Goal: Task Accomplishment & Management: Manage account settings

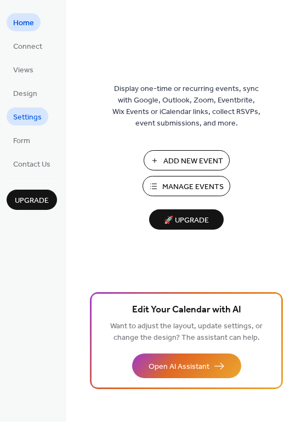
click at [26, 120] on span "Settings" at bounding box center [27, 117] width 28 height 11
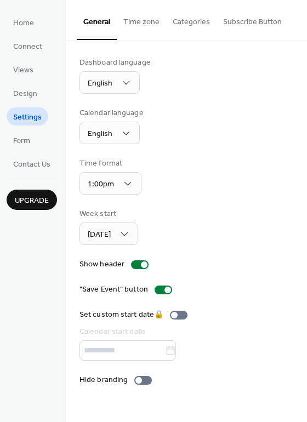
click at [139, 21] on button "Time zone" at bounding box center [141, 19] width 49 height 39
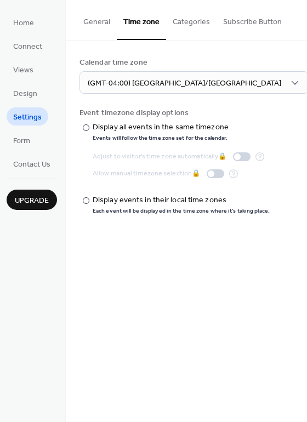
click at [37, 199] on span "Upgrade" at bounding box center [32, 200] width 34 height 11
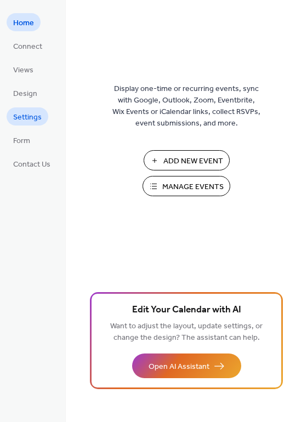
click at [30, 117] on span "Settings" at bounding box center [27, 117] width 28 height 11
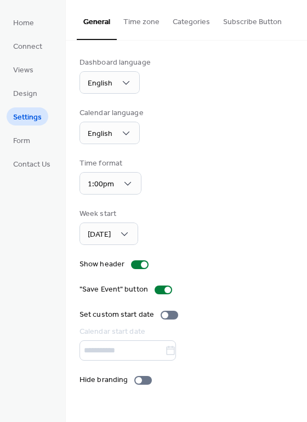
click at [141, 19] on button "Time zone" at bounding box center [141, 19] width 49 height 39
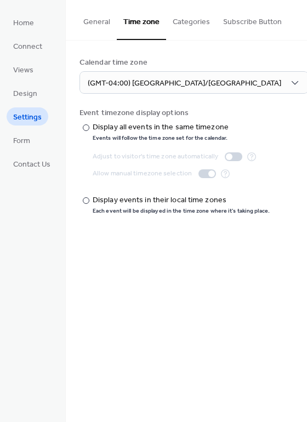
click at [227, 157] on div at bounding box center [229, 156] width 7 height 7
click at [88, 129] on div "​" at bounding box center [84, 127] width 11 height 11
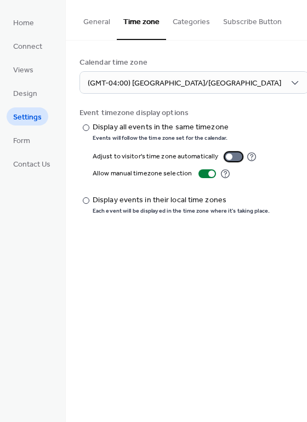
click at [227, 156] on div at bounding box center [229, 156] width 7 height 7
click at [209, 175] on div at bounding box center [211, 173] width 7 height 7
